Goal: Task Accomplishment & Management: Complete application form

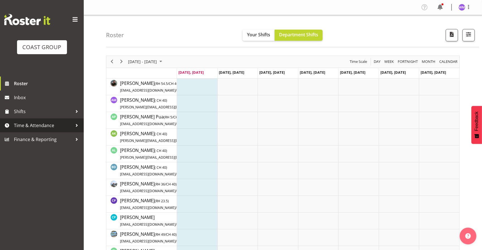
click at [45, 126] on span "Time & Attendance" at bounding box center [43, 125] width 59 height 8
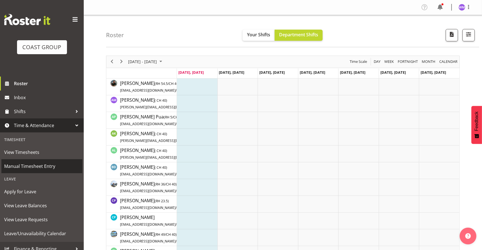
click at [40, 166] on span "Manual Timesheet Entry" at bounding box center [41, 166] width 75 height 8
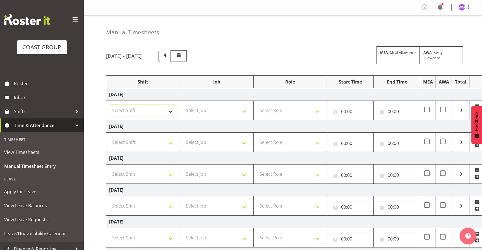
click at [173, 111] on select "Select Shift EHS AKL SALES" at bounding box center [143, 110] width 68 height 11
select select "1327"
click at [109, 105] on select "Select Shift EHS AKL SALES" at bounding box center [143, 110] width 68 height 11
click at [170, 144] on select "Select Shift EHS AKL SALES" at bounding box center [143, 142] width 68 height 11
select select "1327"
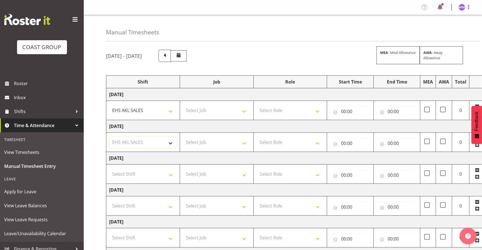
click at [109, 137] on select "Select Shift EHS AKL SALES" at bounding box center [143, 142] width 68 height 11
click at [168, 175] on select "Select Shift EHS AKL SALES" at bounding box center [143, 173] width 68 height 11
select select "1327"
click at [109, 168] on select "Select Shift EHS AKL SALES" at bounding box center [143, 173] width 68 height 11
click at [242, 113] on select "Select Job 1 Carlton Events 1 [PERSON_NAME][GEOGRAPHIC_DATA] 1 [PERSON_NAME][GE…" at bounding box center [217, 110] width 68 height 11
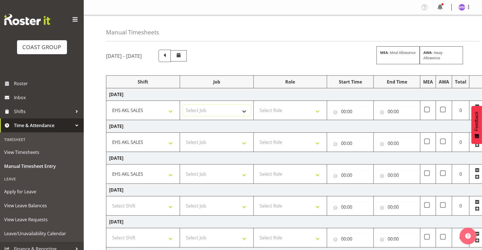
select select "69"
click at [183, 105] on select "Select Job 1 Carlton Events 1 [PERSON_NAME][GEOGRAPHIC_DATA] 1 [PERSON_NAME][GE…" at bounding box center [217, 110] width 68 height 11
click at [243, 143] on select "Select Job 1 Carlton Events 1 [PERSON_NAME][GEOGRAPHIC_DATA] 1 [PERSON_NAME][GE…" at bounding box center [217, 142] width 68 height 11
select select "69"
click at [183, 137] on select "Select Job 1 Carlton Events 1 [PERSON_NAME][GEOGRAPHIC_DATA] 1 [PERSON_NAME][GE…" at bounding box center [217, 142] width 68 height 11
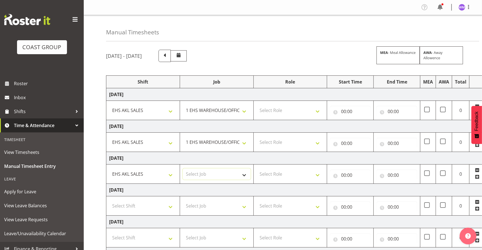
click at [242, 175] on select "Select Job 1 Carlton Events 1 [PERSON_NAME][GEOGRAPHIC_DATA] 1 [PERSON_NAME][GE…" at bounding box center [217, 173] width 68 height 11
select select "69"
click at [183, 168] on select "Select Job 1 Carlton Events 1 [PERSON_NAME][GEOGRAPHIC_DATA] 1 [PERSON_NAME][GE…" at bounding box center [217, 173] width 68 height 11
click at [319, 111] on select "Select Role ACCOUNT MANAGER Account Manager" at bounding box center [291, 110] width 68 height 11
select select "197"
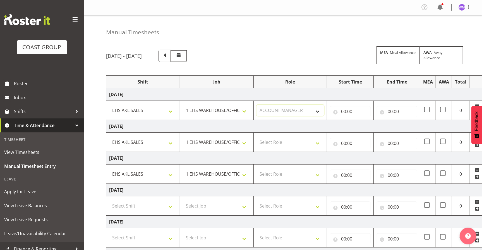
click at [257, 105] on select "Select Role ACCOUNT MANAGER Account Manager" at bounding box center [291, 110] width 68 height 11
click at [316, 141] on select "Select Role ACCOUNT MANAGER Account Manager" at bounding box center [291, 142] width 68 height 11
select select "197"
click at [257, 137] on select "Select Role ACCOUNT MANAGER Account Manager" at bounding box center [291, 142] width 68 height 11
click at [310, 175] on select "Select Role ACCOUNT MANAGER Account Manager" at bounding box center [291, 173] width 68 height 11
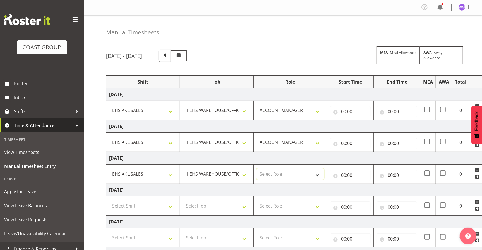
select select "197"
click at [257, 168] on select "Select Role ACCOUNT MANAGER Account Manager" at bounding box center [291, 173] width 68 height 11
click at [357, 112] on input "00:00" at bounding box center [350, 111] width 41 height 11
click at [364, 126] on select "00 01 02 03 04 05 06 07 08 09 10 11 12 13 14 15 16 17 18 19 20 21 22 23" at bounding box center [368, 125] width 13 height 11
select select "8"
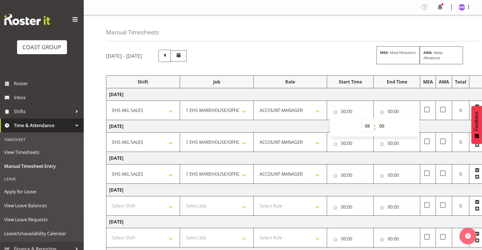
click at [362, 120] on select "00 01 02 03 04 05 06 07 08 09 10 11 12 13 14 15 16 17 18 19 20 21 22 23" at bounding box center [368, 125] width 13 height 11
type input "08:00"
click at [345, 144] on input "00:00" at bounding box center [350, 143] width 41 height 11
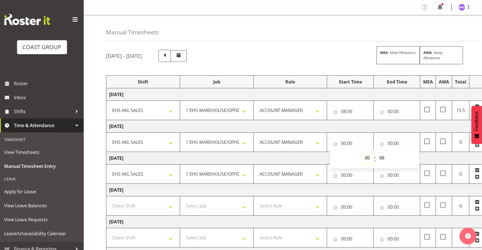
click at [366, 159] on select "00 01 02 03 04 05 06 07 08 09 10 11 12 13 14 15 16 17 18 19 20 21 22 23" at bounding box center [368, 157] width 13 height 11
select select "8"
click at [362, 152] on select "00 01 02 03 04 05 06 07 08 09 10 11 12 13 14 15 16 17 18 19 20 21 22 23" at bounding box center [368, 157] width 13 height 11
type input "08:00"
click at [345, 175] on input "00:00" at bounding box center [350, 175] width 41 height 11
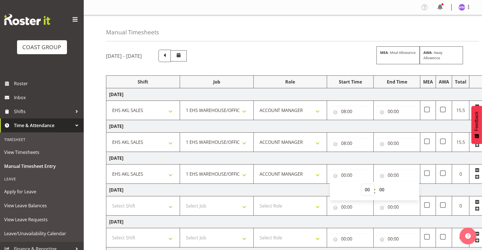
click at [366, 191] on select "00 01 02 03 04 05 06 07 08 09 10 11 12 13 14 15 16 17 18 19 20 21 22 23" at bounding box center [368, 189] width 13 height 11
select select "8"
click at [362, 184] on select "00 01 02 03 04 05 06 07 08 09 10 11 12 13 14 15 16 17 18 19 20 21 22 23" at bounding box center [368, 189] width 13 height 11
type input "08:00"
click at [397, 111] on input "00:00" at bounding box center [397, 111] width 41 height 11
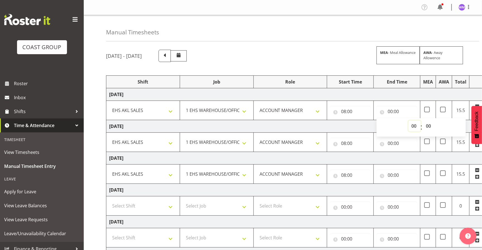
click at [410, 125] on select "00 01 02 03 04 05 06 07 08 09 10 11 12 13 14 15 16 17 18 19 20 21 22 23" at bounding box center [415, 125] width 13 height 11
select select "12"
click at [409, 120] on select "00 01 02 03 04 05 06 07 08 09 10 11 12 13 14 15 16 17 18 19 20 21 22 23" at bounding box center [415, 125] width 13 height 11
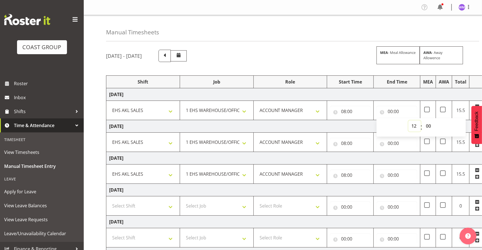
type input "12:00"
click at [392, 142] on input "00:00" at bounding box center [397, 143] width 41 height 11
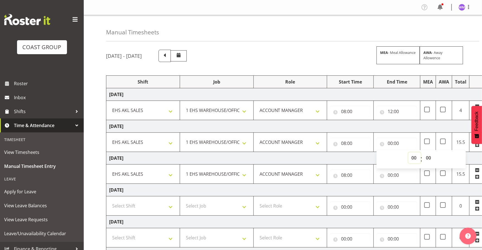
click at [414, 157] on select "00 01 02 03 04 05 06 07 08 09 10 11 12 13 14 15 16 17 18 19 20 21 22 23" at bounding box center [415, 157] width 13 height 11
select select "12"
click at [409, 152] on select "00 01 02 03 04 05 06 07 08 09 10 11 12 13 14 15 16 17 18 19 20 21 22 23" at bounding box center [415, 157] width 13 height 11
type input "12:00"
click at [393, 178] on input "00:00" at bounding box center [397, 175] width 41 height 11
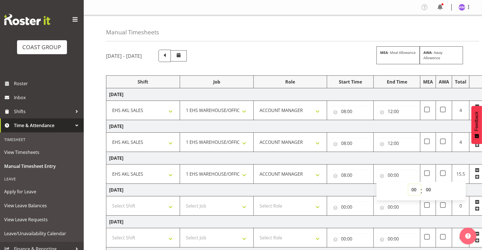
click at [410, 189] on select "00 01 02 03 04 05 06 07 08 09 10 11 12 13 14 15 16 17 18 19 20 21 22 23" at bounding box center [415, 189] width 13 height 11
select select "12"
click at [409, 184] on select "00 01 02 03 04 05 06 07 08 09 10 11 12 13 14 15 16 17 18 19 20 21 22 23" at bounding box center [415, 189] width 13 height 11
type input "12:00"
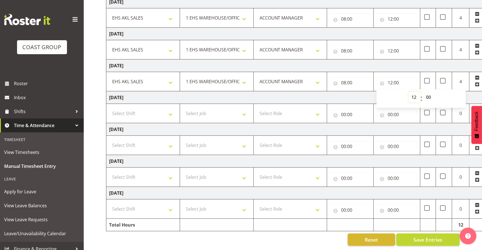
scroll to position [97, 0]
click at [170, 173] on select "Select Shift EHS AKL SALES" at bounding box center [143, 177] width 68 height 11
select select "1327"
click at [109, 172] on select "Select Shift EHS AKL SALES" at bounding box center [143, 177] width 68 height 11
click at [169, 203] on select "Select Shift EHS AKL SALES" at bounding box center [143, 208] width 68 height 11
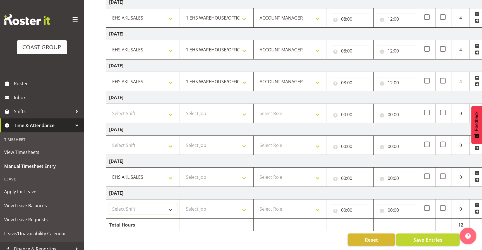
select select "1327"
click at [109, 203] on select "Select Shift EHS AKL SALES" at bounding box center [143, 208] width 68 height 11
click at [246, 173] on select "Select Job 1 Carlton Events 1 [PERSON_NAME][GEOGRAPHIC_DATA] 1 [PERSON_NAME][GE…" at bounding box center [217, 177] width 68 height 11
select select "69"
click at [183, 172] on select "Select Job 1 Carlton Events 1 [PERSON_NAME][GEOGRAPHIC_DATA] 1 [PERSON_NAME][GE…" at bounding box center [217, 177] width 68 height 11
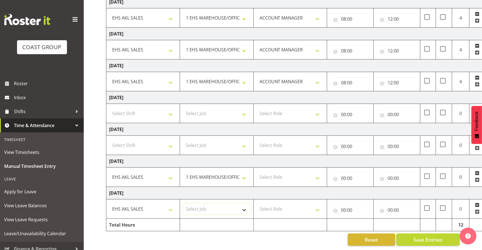
click at [246, 205] on select "Select Job 1 Carlton Events 1 [PERSON_NAME][GEOGRAPHIC_DATA] 1 [PERSON_NAME][GE…" at bounding box center [217, 208] width 68 height 11
select select "69"
click at [183, 203] on select "Select Job 1 Carlton Events 1 [PERSON_NAME][GEOGRAPHIC_DATA] 1 [PERSON_NAME][GE…" at bounding box center [217, 208] width 68 height 11
click at [318, 172] on select "Select Role ACCOUNT MANAGER Account Manager" at bounding box center [291, 177] width 68 height 11
select select "197"
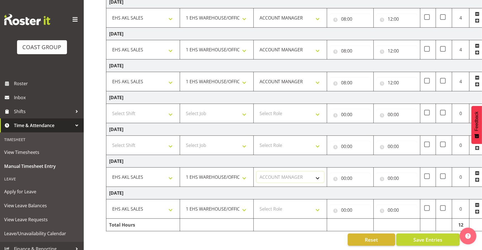
click at [257, 172] on select "Select Role ACCOUNT MANAGER Account Manager" at bounding box center [291, 177] width 68 height 11
click at [318, 206] on select "Select Role ACCOUNT MANAGER Account Manager" at bounding box center [291, 208] width 68 height 11
select select "197"
click at [257, 203] on select "Select Role ACCOUNT MANAGER Account Manager" at bounding box center [291, 208] width 68 height 11
click at [352, 176] on input "00:00" at bounding box center [350, 178] width 41 height 11
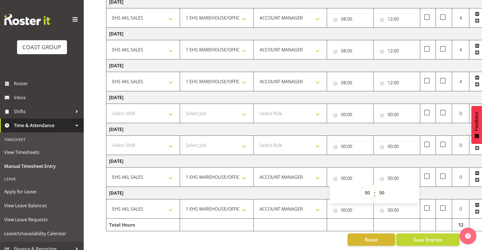
click at [365, 189] on select "00 01 02 03 04 05 06 07 08 09 10 11 12 13 14 15 16 17 18 19 20 21 22 23" at bounding box center [368, 192] width 13 height 11
select select "8"
click at [362, 187] on select "00 01 02 03 04 05 06 07 08 09 10 11 12 13 14 15 16 17 18 19 20 21 22 23" at bounding box center [368, 192] width 13 height 11
type input "08:00"
click at [399, 173] on input "00:00" at bounding box center [397, 178] width 41 height 11
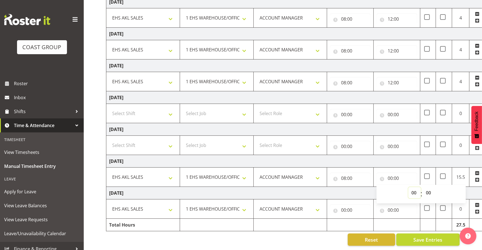
click at [415, 188] on select "00 01 02 03 04 05 06 07 08 09 10 11 12 13 14 15 16 17 18 19 20 21 22 23" at bounding box center [415, 192] width 13 height 11
select select "12"
click at [409, 187] on select "00 01 02 03 04 05 06 07 08 09 10 11 12 13 14 15 16 17 18 19 20 21 22 23" at bounding box center [415, 192] width 13 height 11
type input "12:00"
click at [348, 204] on input "00:00" at bounding box center [350, 209] width 41 height 11
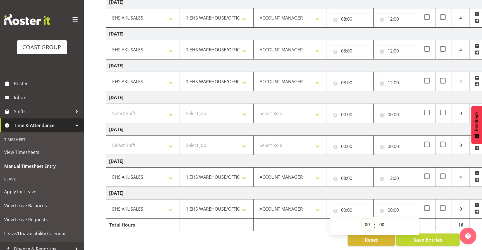
click at [364, 221] on select "00 01 02 03 04 05 06 07 08 09 10 11 12 13 14 15 16 17 18 19 20 21 22 23" at bounding box center [368, 224] width 13 height 11
select select "8"
click at [362, 219] on select "00 01 02 03 04 05 06 07 08 09 10 11 12 13 14 15 16 17 18 19 20 21 22 23" at bounding box center [368, 224] width 13 height 11
type input "08:00"
click at [394, 204] on input "00:00" at bounding box center [397, 209] width 41 height 11
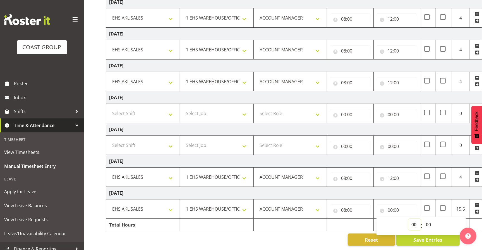
click at [414, 219] on select "00 01 02 03 04 05 06 07 08 09 10 11 12 13 14 15 16 17 18 19 20 21 22 23" at bounding box center [415, 224] width 13 height 11
select select "12"
click at [409, 219] on select "00 01 02 03 04 05 06 07 08 09 10 11 12 13 14 15 16 17 18 19 20 21 22 23" at bounding box center [415, 224] width 13 height 11
type input "12:00"
click at [291, 234] on div "Reset Save Entries" at bounding box center [283, 240] width 354 height 12
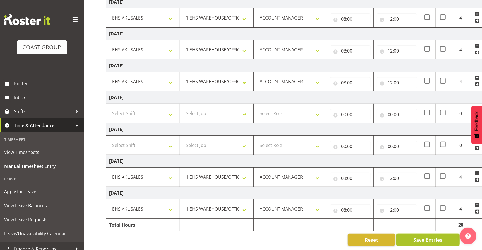
click at [428, 236] on span "Save Entries" at bounding box center [428, 239] width 29 height 7
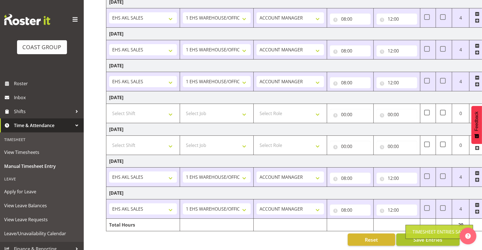
click at [428, 233] on div "Timesheet Entries Save" at bounding box center [440, 232] width 54 height 7
